Goal: Transaction & Acquisition: Purchase product/service

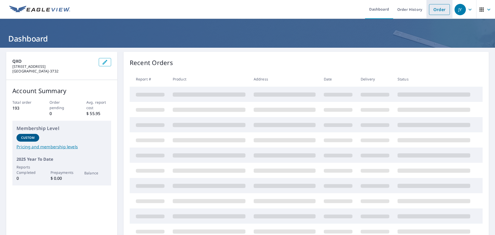
click at [434, 12] on link "Order" at bounding box center [439, 9] width 21 height 11
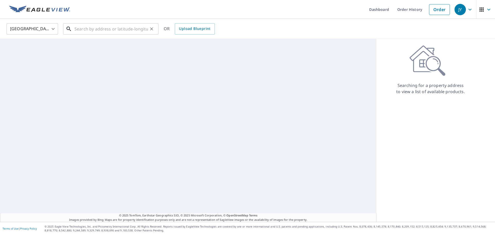
click at [125, 30] on input "text" at bounding box center [112, 29] width 74 height 14
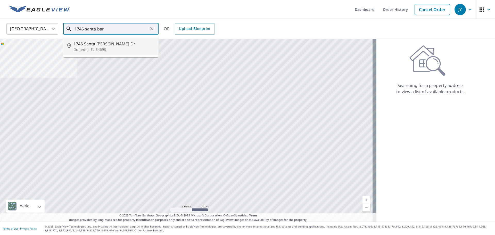
click at [108, 45] on span "1746 Santa [PERSON_NAME] Dr" at bounding box center [114, 44] width 81 height 6
type input "[STREET_ADDRESS][PERSON_NAME][PERSON_NAME]"
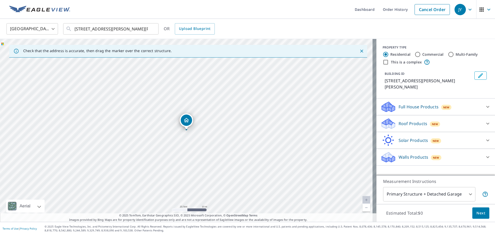
click at [451, 121] on div "Roof Products New" at bounding box center [431, 124] width 101 height 12
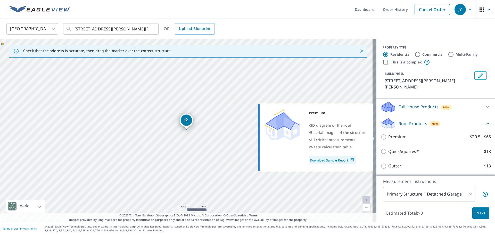
click at [396, 137] on p "Premium" at bounding box center [397, 137] width 18 height 6
click at [388, 137] on input "Premium $20.5 - $66" at bounding box center [385, 137] width 8 height 6
checkbox input "true"
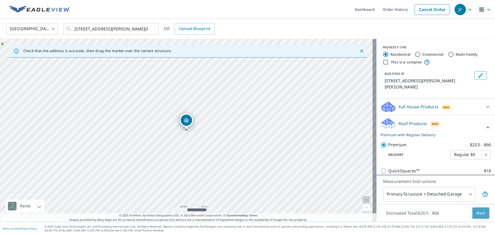
click at [477, 213] on span "Next" at bounding box center [481, 213] width 9 height 6
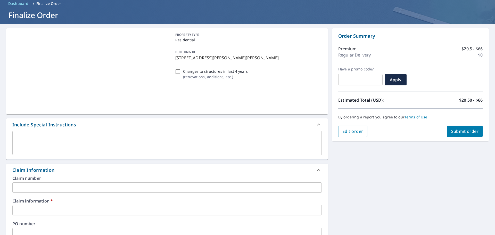
scroll to position [52, 0]
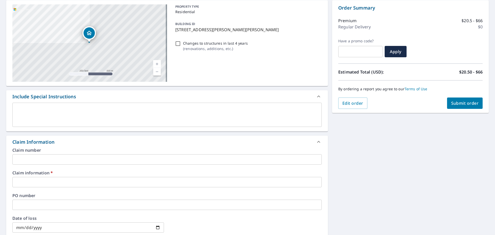
drag, startPoint x: 109, startPoint y: 181, endPoint x: 110, endPoint y: 177, distance: 4.3
click at [109, 181] on input "text" at bounding box center [167, 182] width 310 height 10
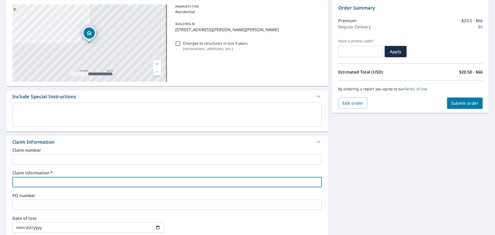
scroll to position [103, 0]
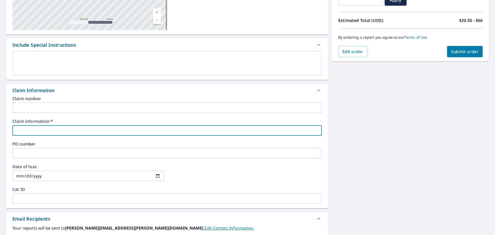
type input "6"
checkbox input "true"
type input "61"
checkbox input "true"
type input "616"
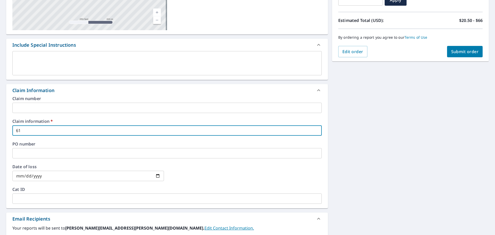
checkbox input "true"
type input "6165"
checkbox input "true"
type input "61654"
checkbox input "true"
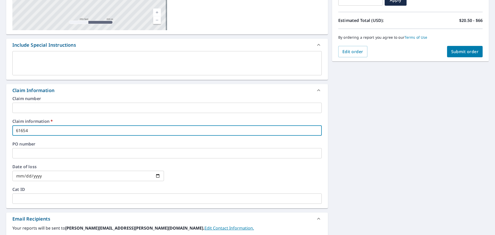
type input "616547"
checkbox input "true"
type input "616547"
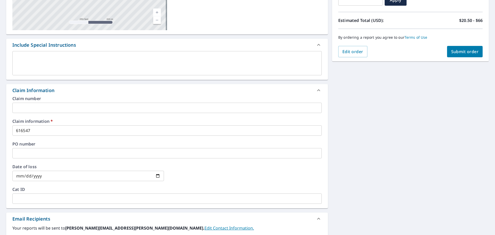
click at [343, 137] on div "[STREET_ADDRESS][PERSON_NAME][PERSON_NAME] Aerial Road A standard road map Aeri…" at bounding box center [247, 134] width 495 height 378
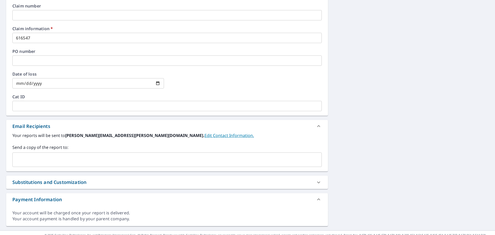
scroll to position [204, 0]
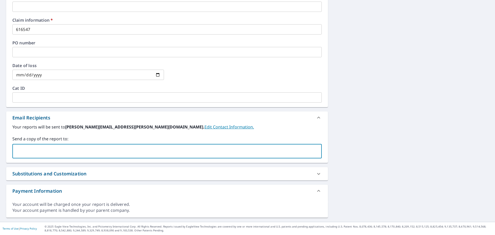
click at [136, 151] on input "text" at bounding box center [163, 151] width 297 height 10
type input "[PERSON_NAME][EMAIL_ADDRESS][DOMAIN_NAME]"
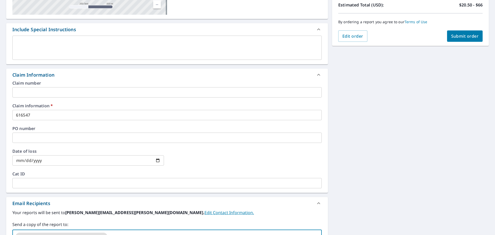
scroll to position [101, 0]
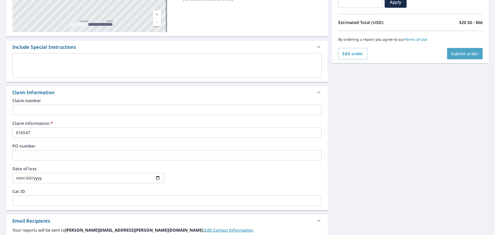
click at [455, 54] on span "Submit order" at bounding box center [465, 54] width 28 height 6
checkbox input "true"
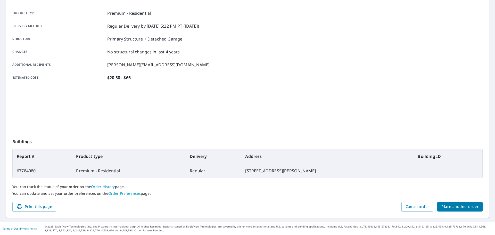
scroll to position [69, 0]
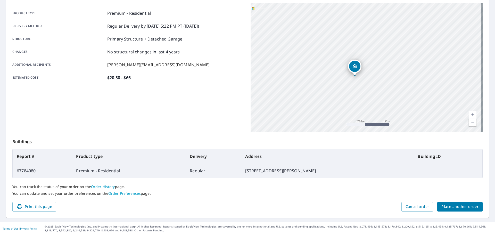
click at [326, 90] on div "[STREET_ADDRESS][PERSON_NAME][PERSON_NAME]" at bounding box center [367, 67] width 232 height 129
